Goal: Information Seeking & Learning: Learn about a topic

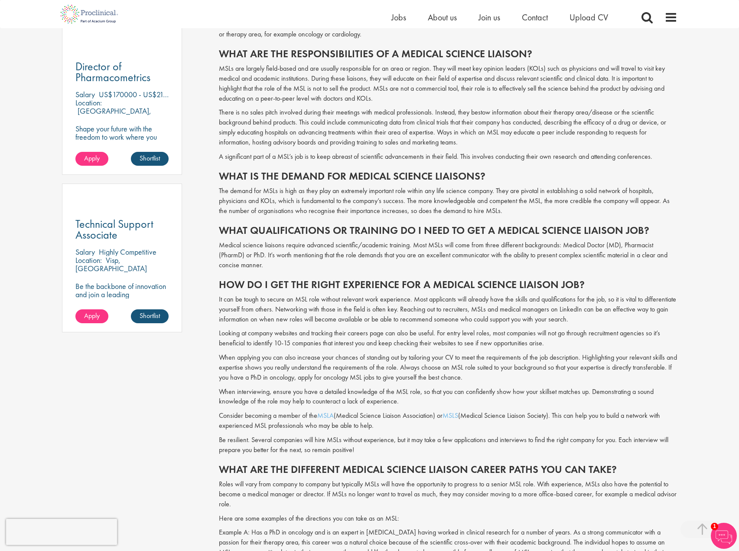
scroll to position [520, 0]
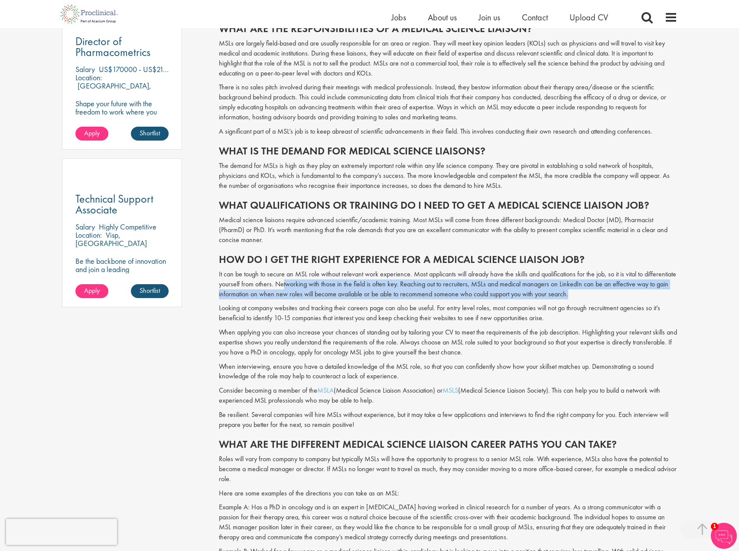
drag, startPoint x: 282, startPoint y: 284, endPoint x: 581, endPoint y: 293, distance: 298.9
click at [581, 293] on p "It can be tough to secure an MSL role without relevant work experience. Most ap…" at bounding box center [448, 284] width 459 height 30
click at [580, 296] on p "It can be tough to secure an MSL role without relevant work experience. Most ap…" at bounding box center [448, 284] width 459 height 30
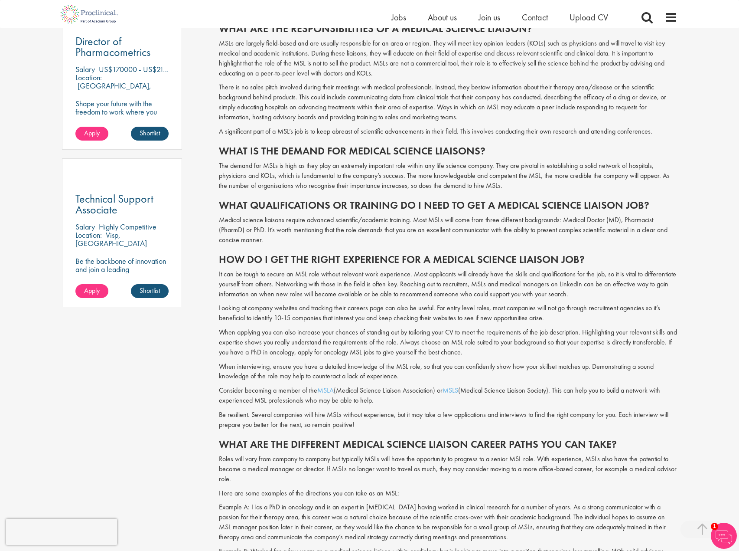
click at [575, 299] on span "Have you ever considered a career as a medical science liaison (MSL)? With the …" at bounding box center [448, 242] width 459 height 744
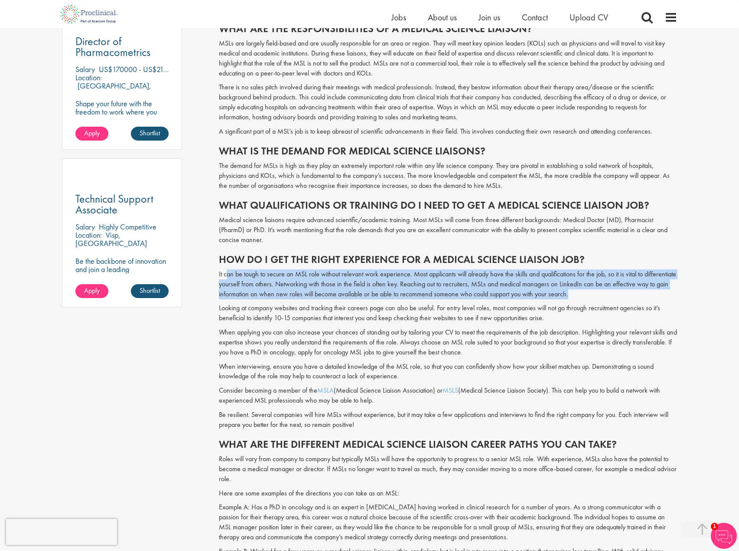
drag, startPoint x: 568, startPoint y: 295, endPoint x: 227, endPoint y: 273, distance: 341.1
click at [227, 272] on p "It can be tough to secure an MSL role without relevant work experience. Most ap…" at bounding box center [448, 284] width 459 height 30
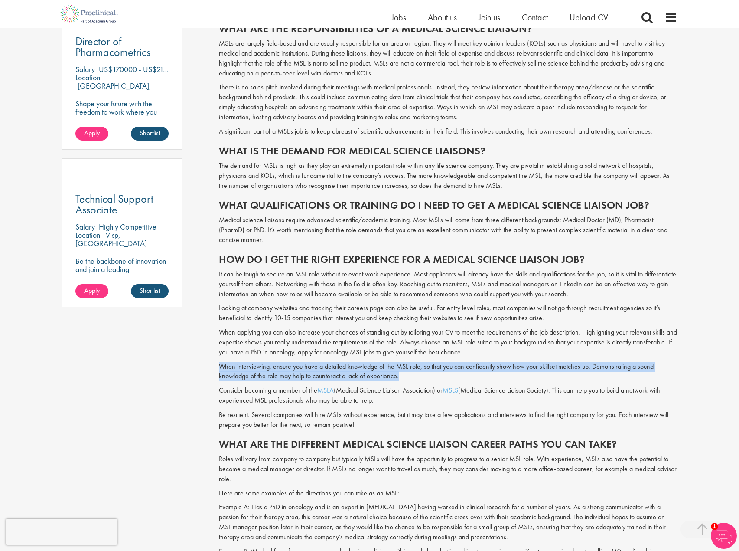
drag, startPoint x: 407, startPoint y: 376, endPoint x: 196, endPoint y: 369, distance: 211.3
click at [196, 369] on div "Content types Quizzes Blogs Guidebooks Videos Infographics Case studies Press r…" at bounding box center [369, 114] width 629 height 1085
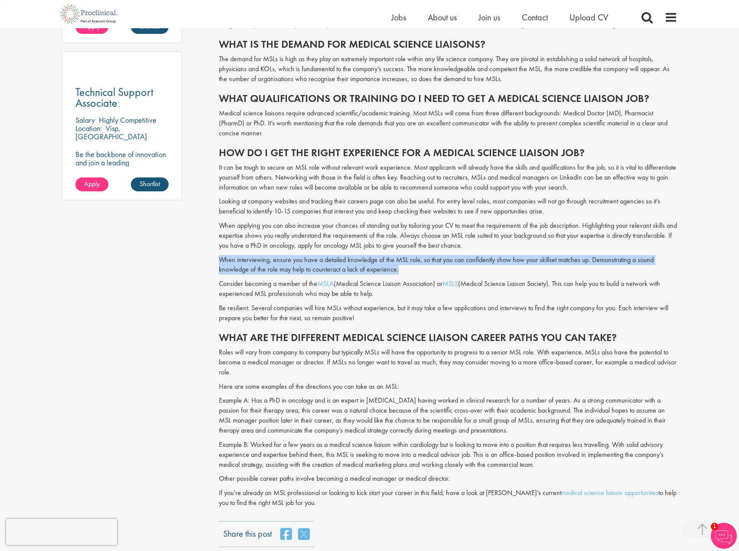
scroll to position [650, 0]
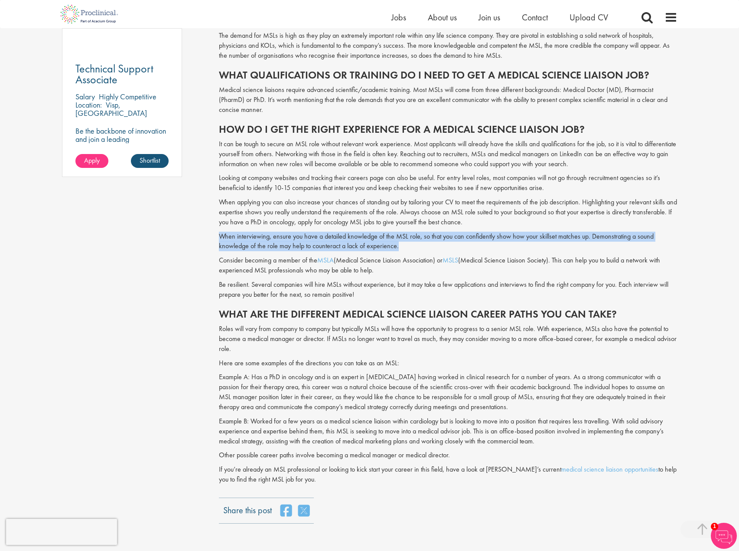
drag, startPoint x: 350, startPoint y: 338, endPoint x: 538, endPoint y: 344, distance: 187.4
click at [538, 344] on p "Roles will vary from company to company but typically MSLs will have the opport…" at bounding box center [448, 339] width 459 height 30
click at [535, 346] on p "Roles will vary from company to company but typically MSLs will have the opport…" at bounding box center [448, 339] width 459 height 30
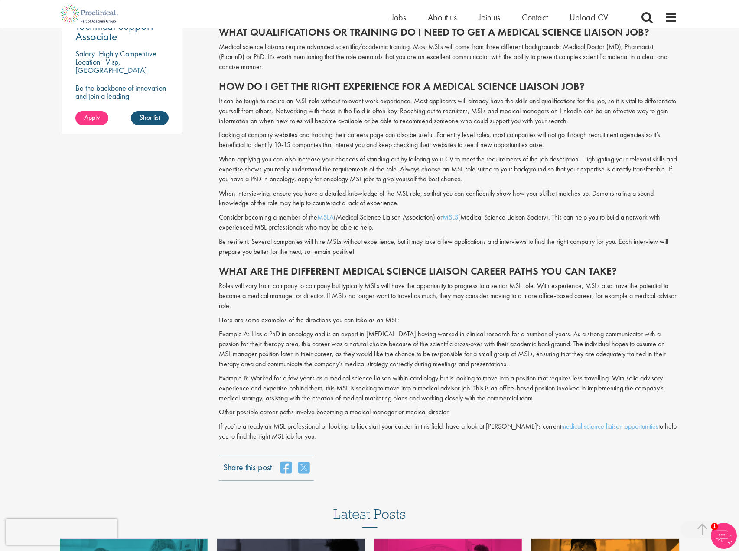
scroll to position [694, 0]
drag, startPoint x: 447, startPoint y: 411, endPoint x: 201, endPoint y: 322, distance: 261.3
click at [382, 415] on p "Other possible career paths involve becoming a medical manager or medical direc…" at bounding box center [448, 412] width 459 height 10
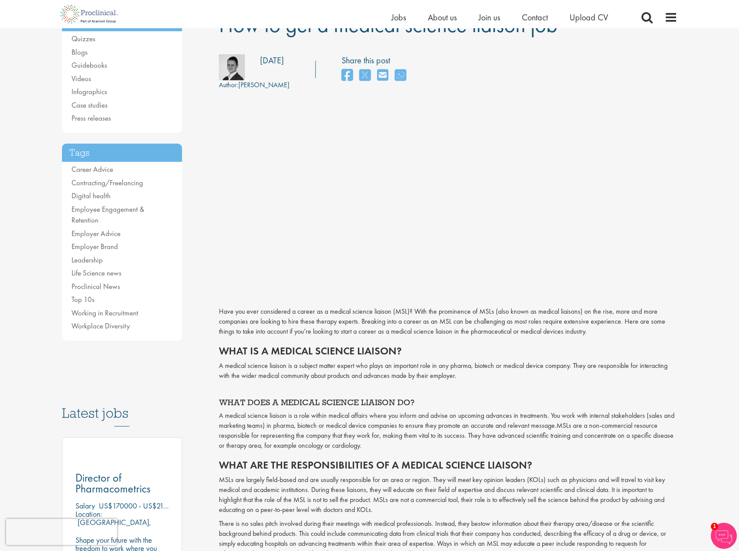
scroll to position [0, 0]
